Goal: Task Accomplishment & Management: Use online tool/utility

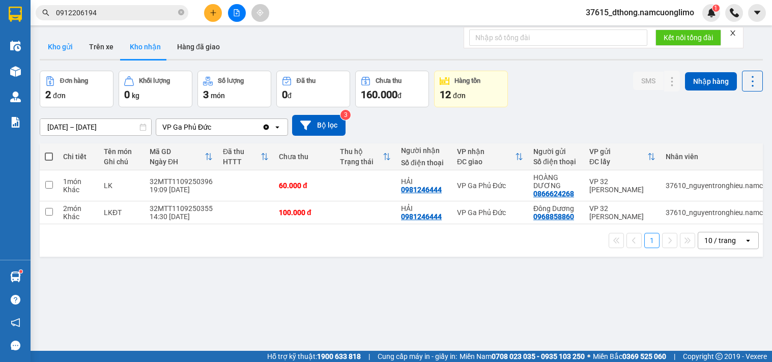
click at [72, 50] on button "Kho gửi" at bounding box center [60, 47] width 41 height 24
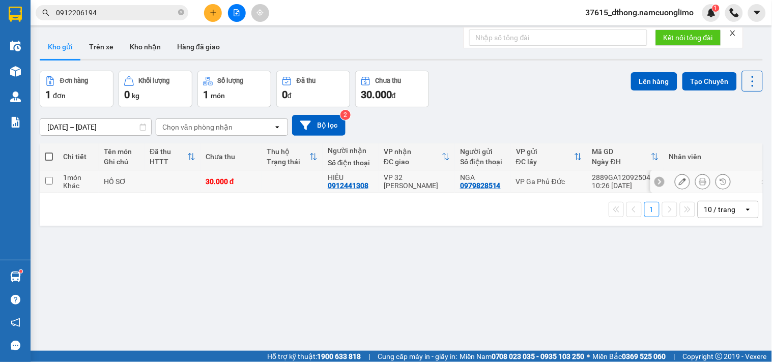
click at [47, 185] on input "checkbox" at bounding box center [49, 181] width 8 height 8
checkbox input "true"
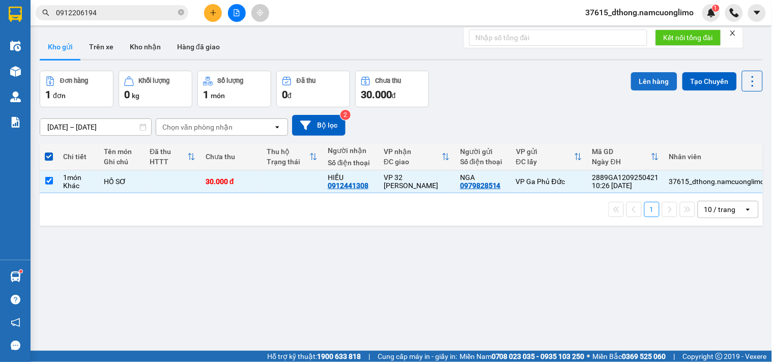
click at [654, 84] on button "Lên hàng" at bounding box center [654, 81] width 46 height 18
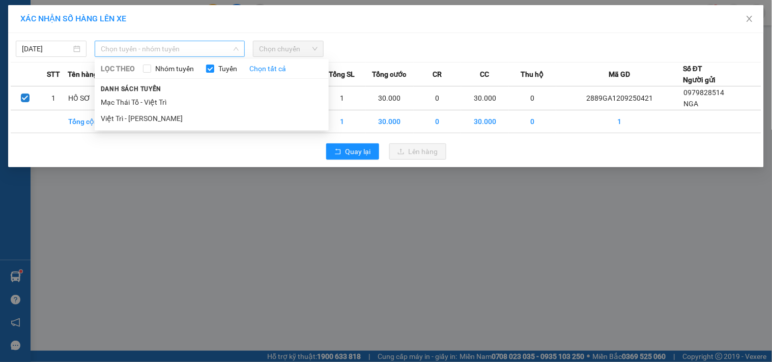
click at [115, 51] on span "Chọn tuyến - nhóm tuyến" at bounding box center [170, 48] width 138 height 15
click at [129, 116] on li "Việt Trì - [PERSON_NAME]" at bounding box center [212, 118] width 234 height 16
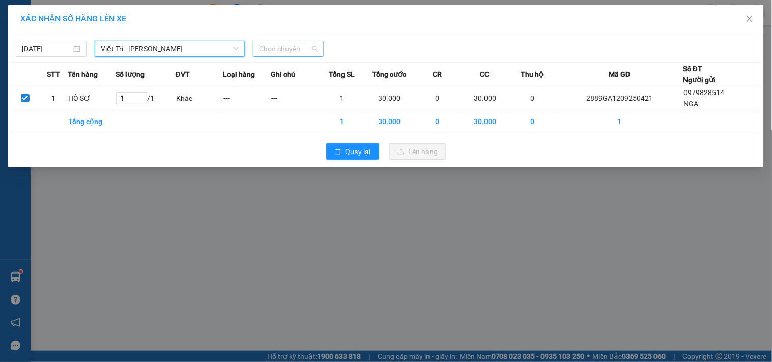
click at [277, 48] on span "Chọn chuyến" at bounding box center [288, 48] width 59 height 15
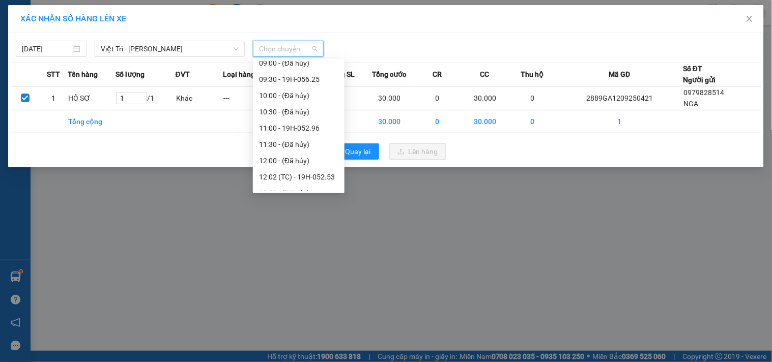
scroll to position [155, 0]
click at [315, 125] on div "11:00 - 19H-052.96" at bounding box center [298, 125] width 79 height 11
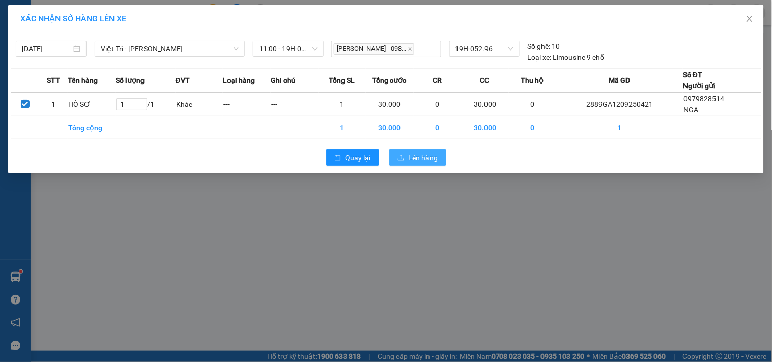
click at [435, 163] on span "Lên hàng" at bounding box center [424, 157] width 30 height 11
